Goal: Use online tool/utility

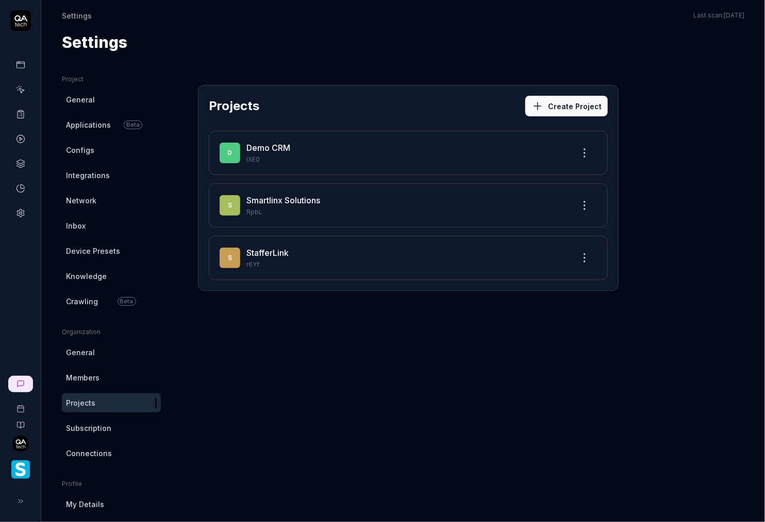
click at [24, 389] on link at bounding box center [20, 384] width 25 height 16
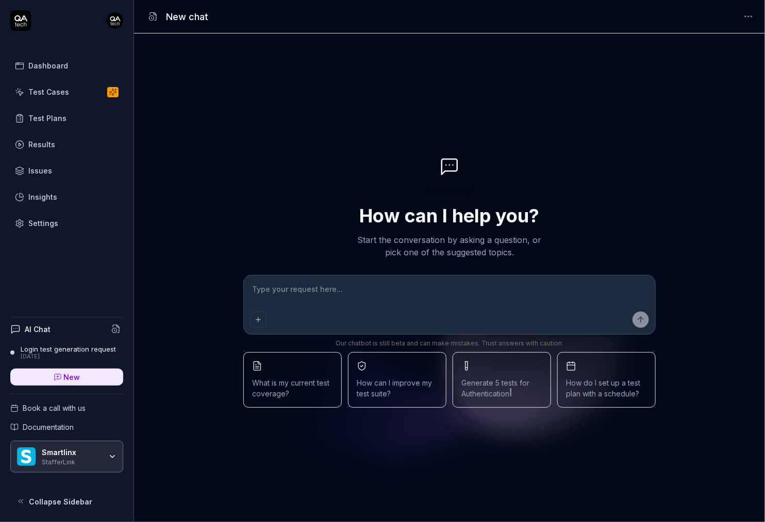
click at [485, 392] on span "Authentication" at bounding box center [485, 394] width 48 height 9
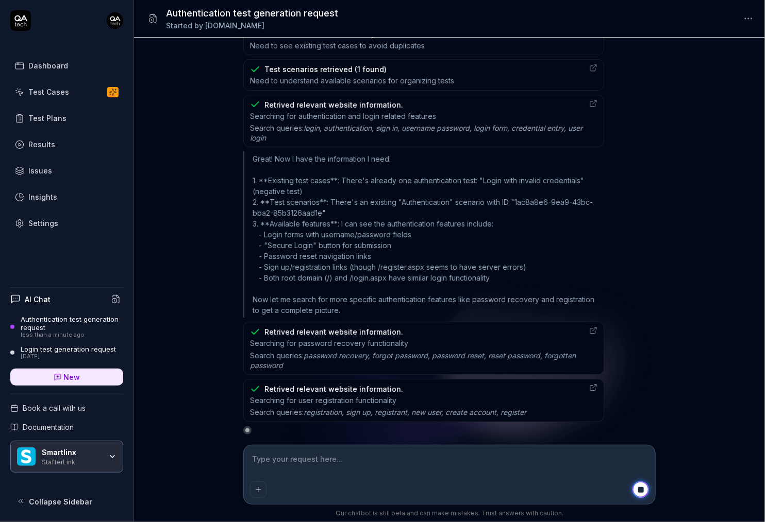
scroll to position [233, 0]
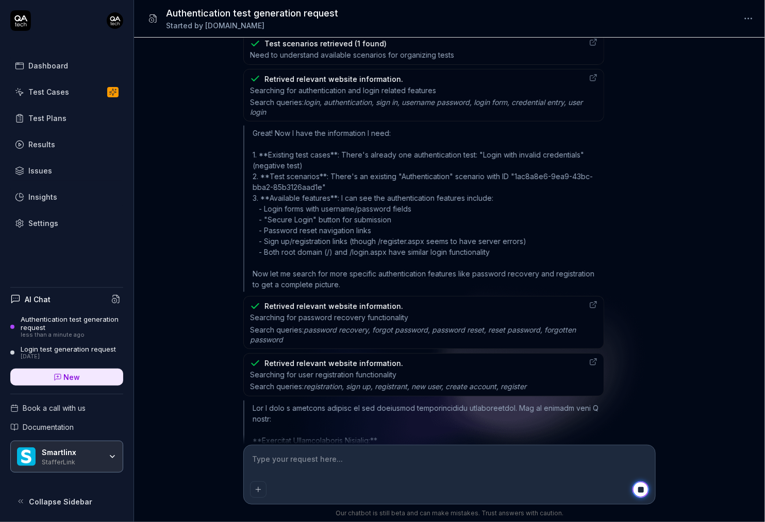
type textarea "*"
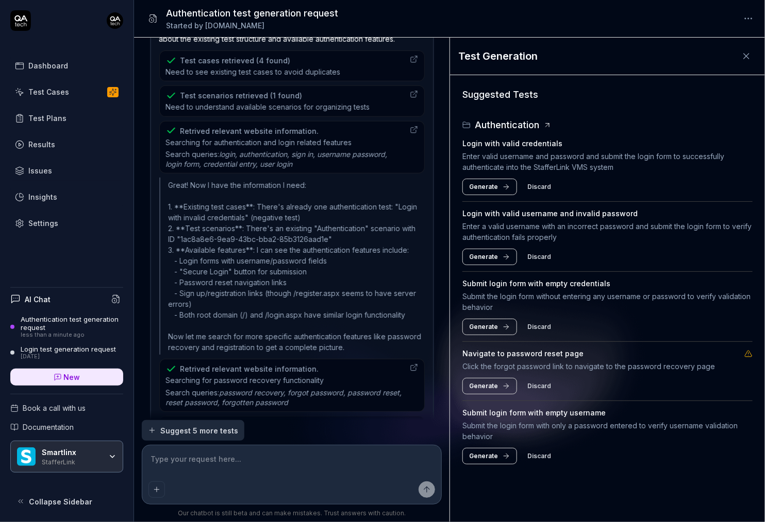
scroll to position [0, 0]
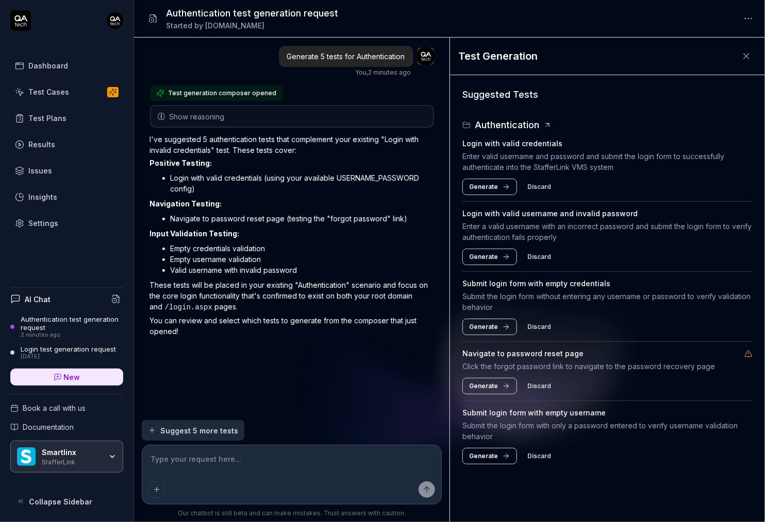
click at [496, 188] on span "Generate" at bounding box center [483, 186] width 29 height 9
